Goal: Task Accomplishment & Management: Use online tool/utility

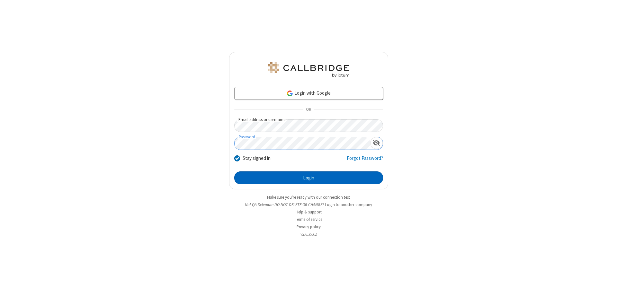
click at [308, 178] on button "Login" at bounding box center [308, 178] width 149 height 13
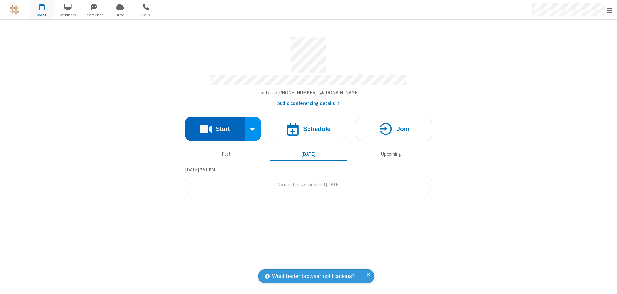
click at [215, 126] on button "Start" at bounding box center [214, 129] width 59 height 24
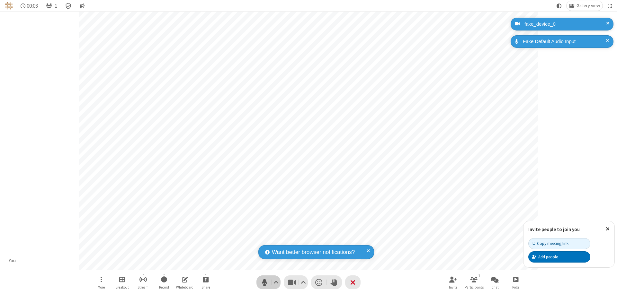
click at [264, 282] on span "Mute (⌘+Shift+A)" at bounding box center [265, 282] width 10 height 9
click at [264, 282] on span "Unmute (⌘+Shift+A)" at bounding box center [265, 282] width 10 height 9
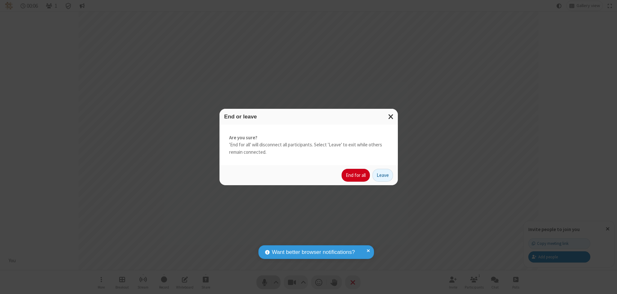
click at [356, 175] on button "End for all" at bounding box center [355, 175] width 28 height 13
